Goal: Find specific page/section

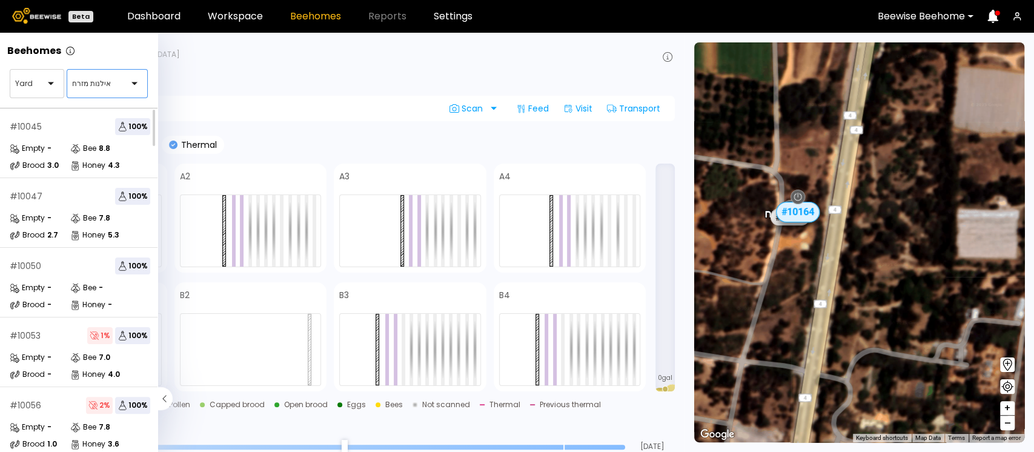
click at [109, 93] on div "אילנות מזרח" at bounding box center [102, 84] width 70 height 28
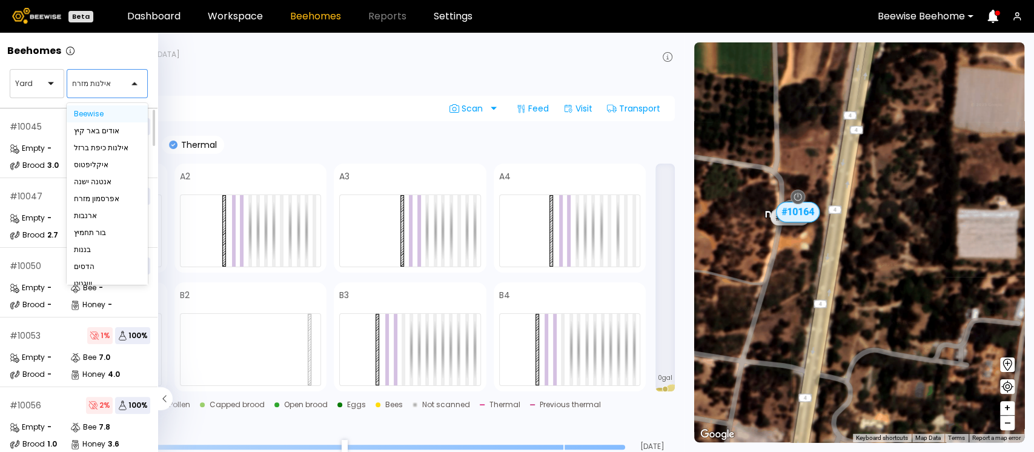
type input "*"
type input "***"
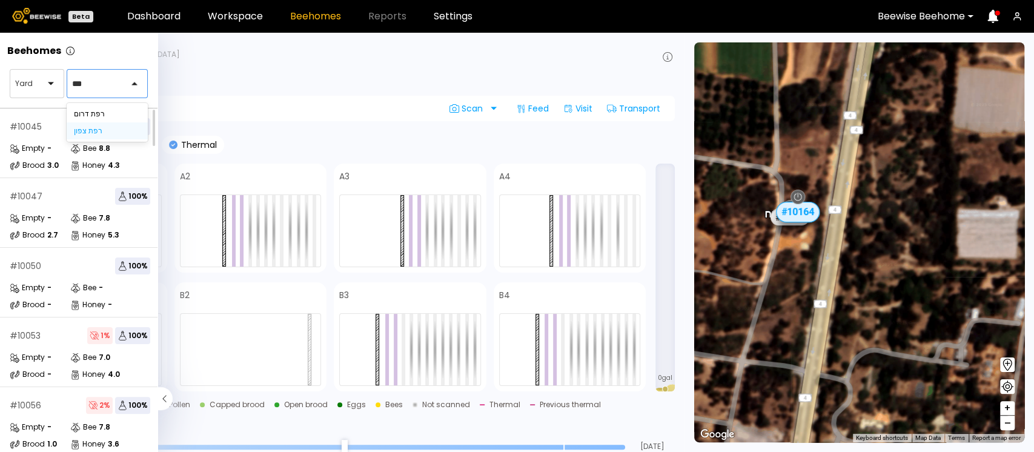
click at [95, 130] on div "רפת צפון" at bounding box center [107, 130] width 67 height 7
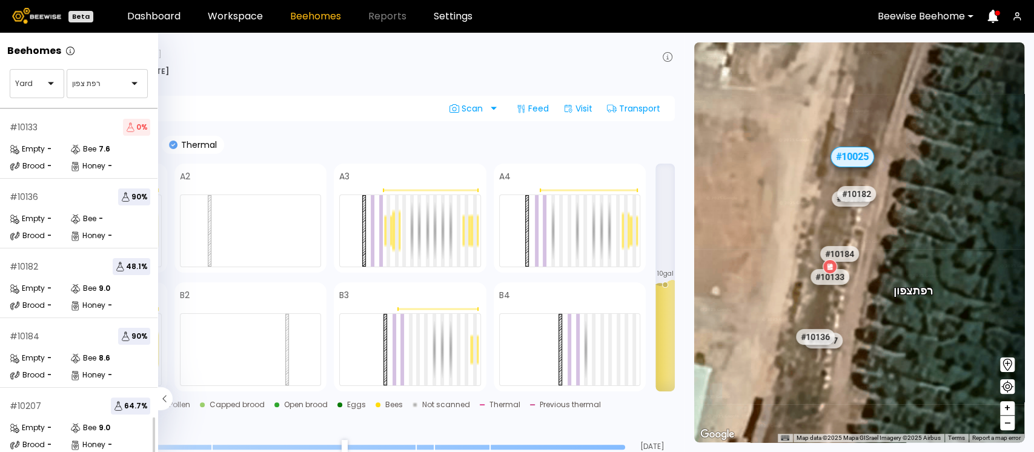
scroll to position [118, 0]
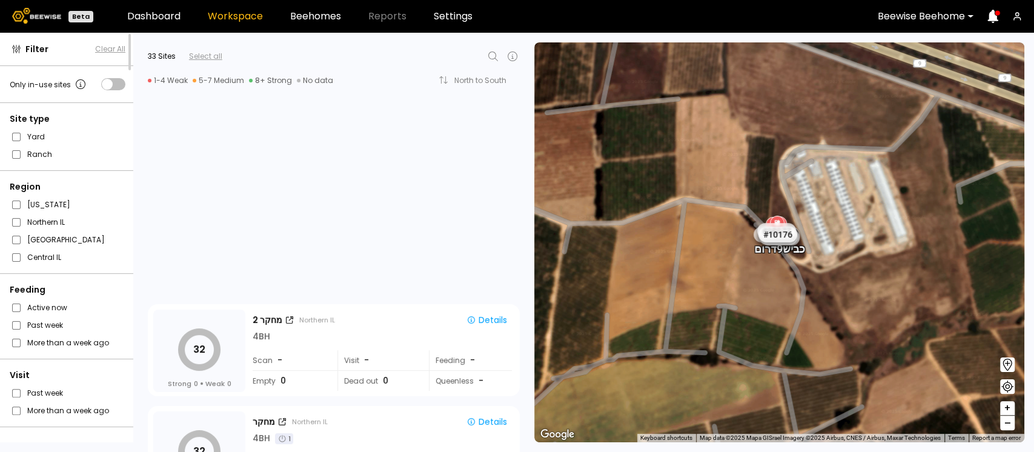
scroll to position [482, 0]
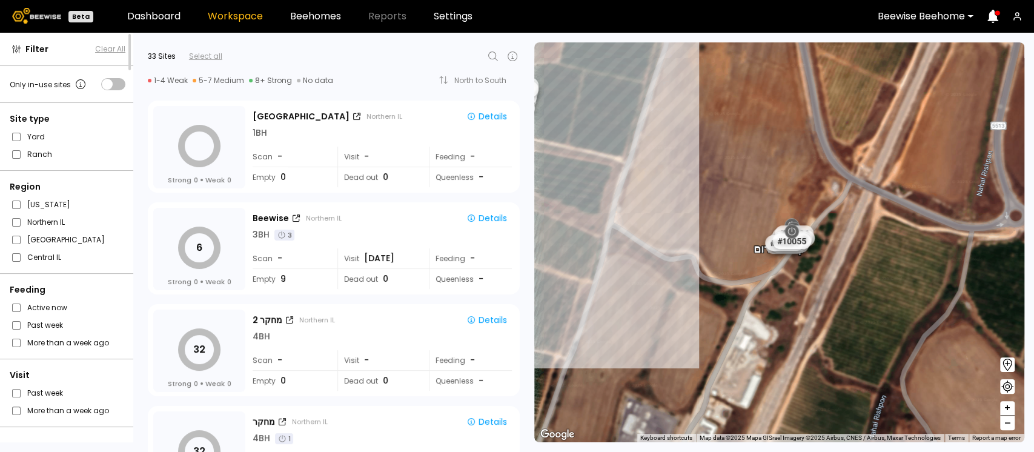
click at [495, 52] on icon at bounding box center [493, 56] width 15 height 15
type input "***"
click at [260, 84] on div "רפת צפון" at bounding box center [366, 87] width 249 height 7
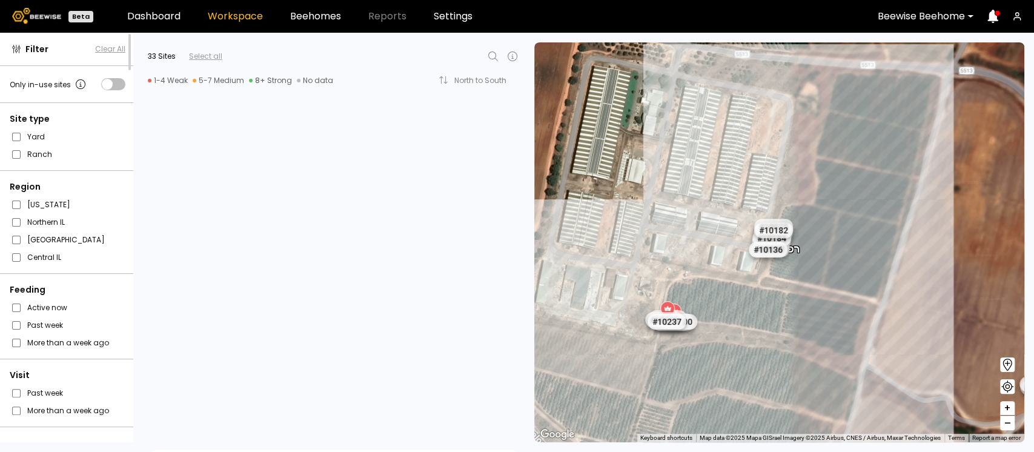
scroll to position [2823, 0]
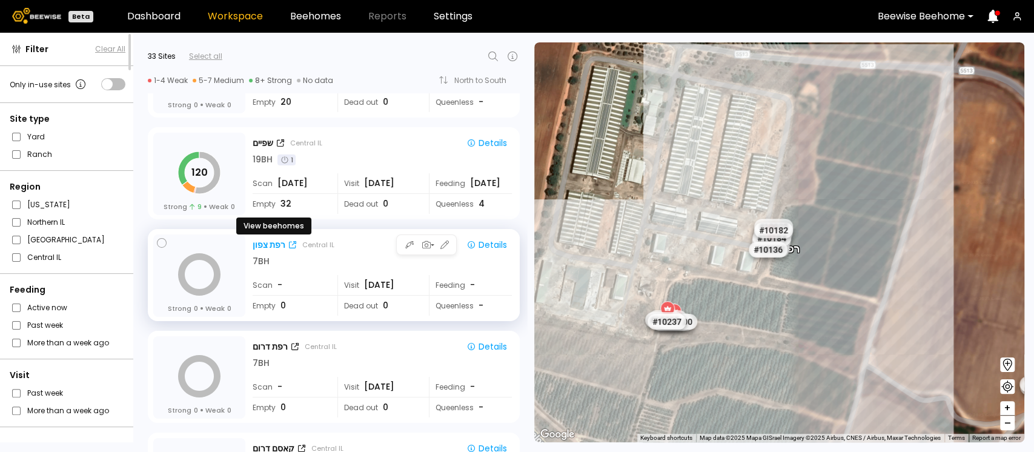
click at [266, 248] on div "רפת צפון" at bounding box center [269, 245] width 33 height 13
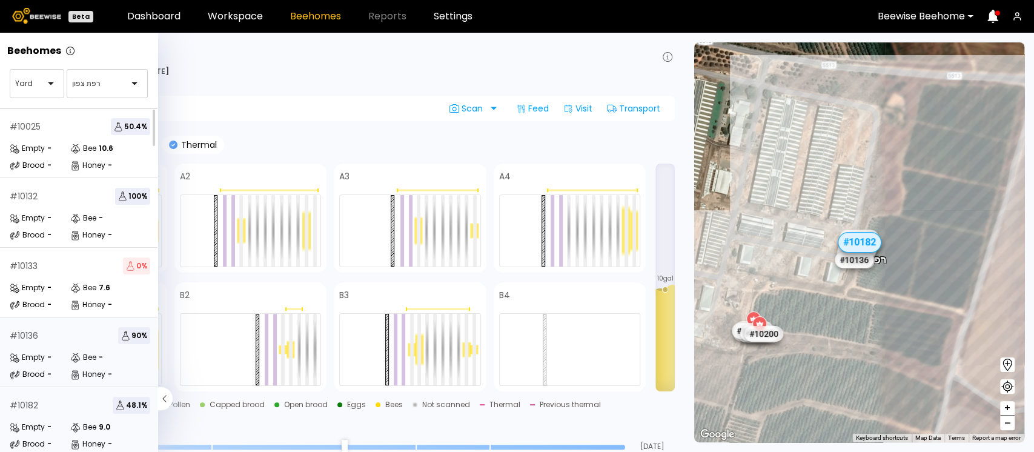
scroll to position [151, 0]
click at [45, 397] on div "# 10207 64.7 %" at bounding box center [80, 405] width 141 height 17
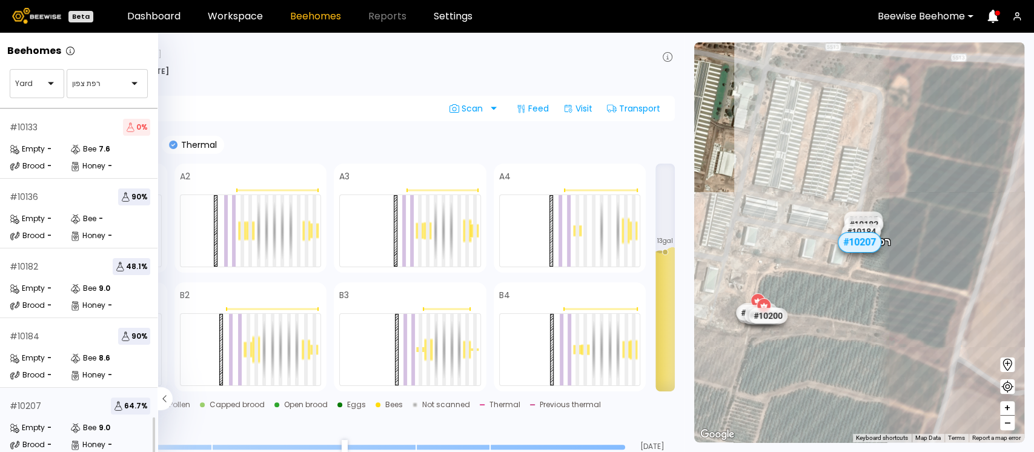
scroll to position [118, 0]
